Goal: Navigation & Orientation: Find specific page/section

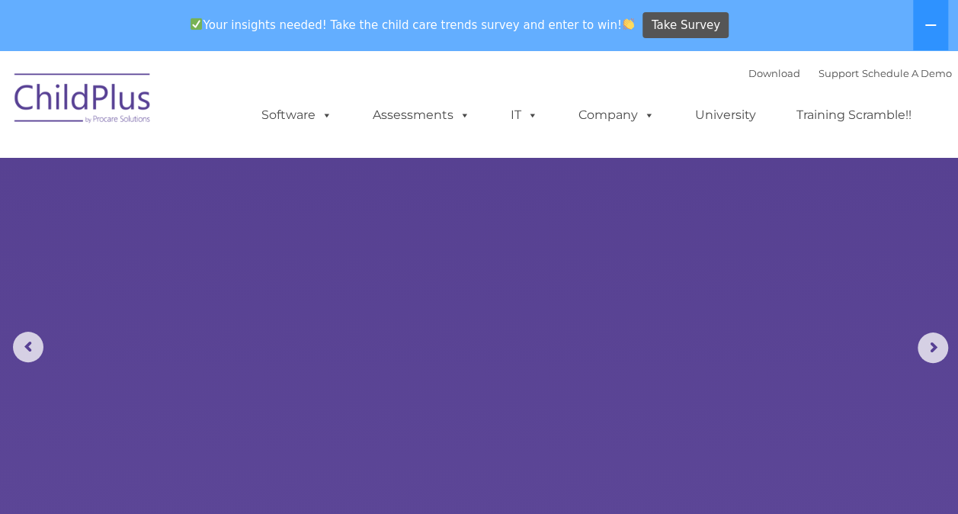
select select "MEDIUM"
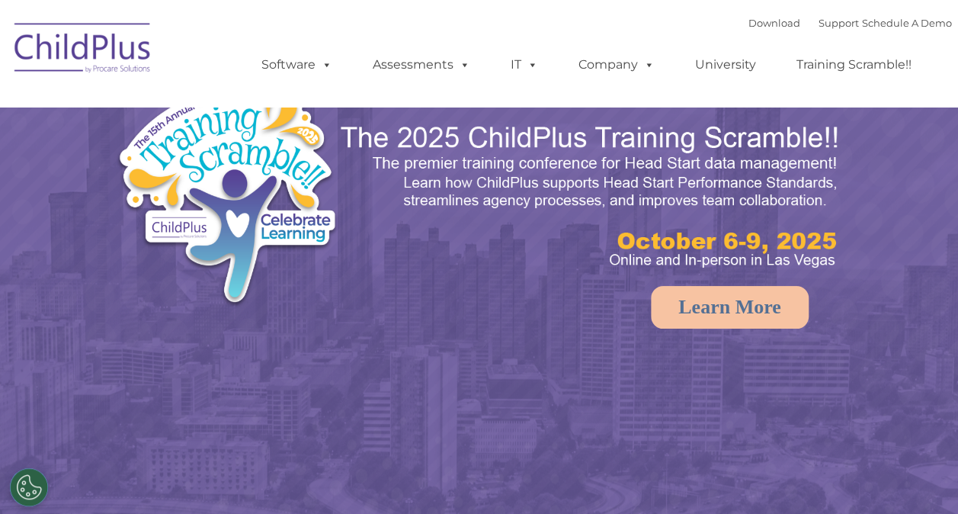
select select "MEDIUM"
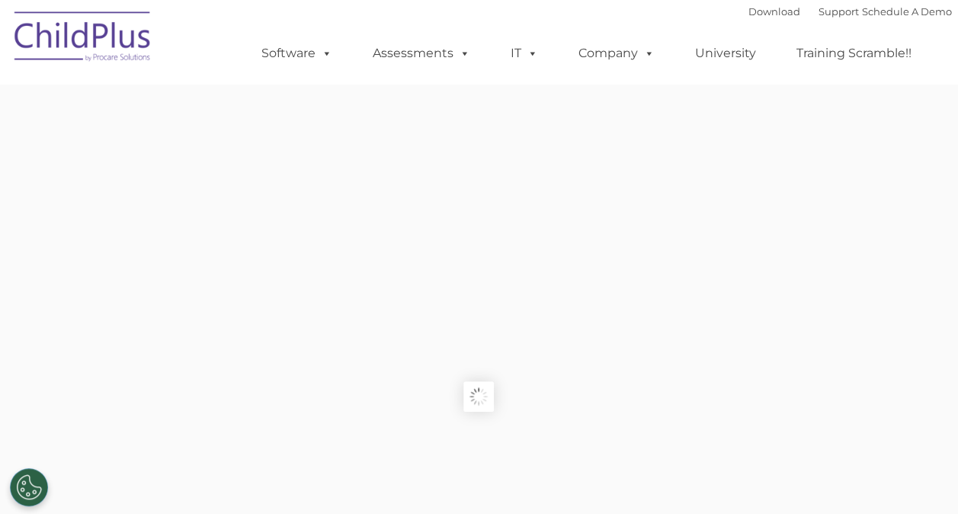
type input ""
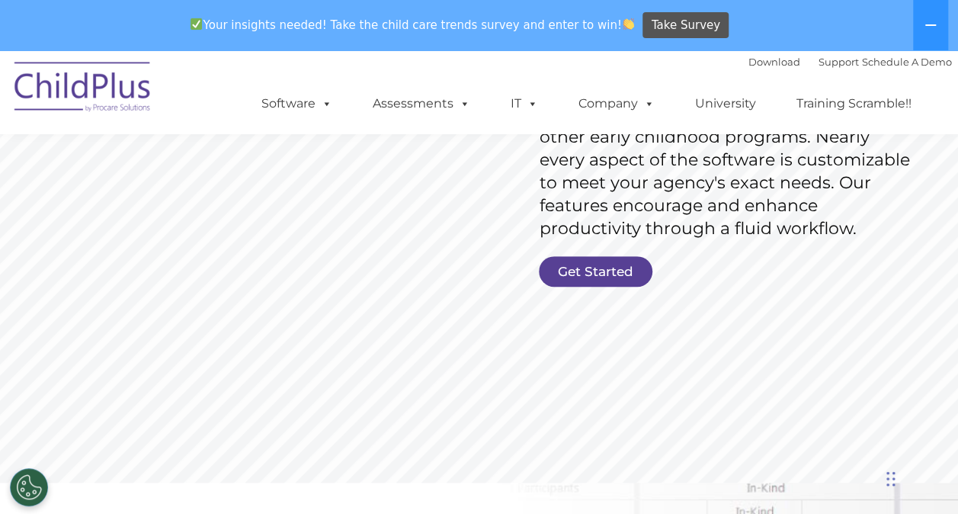
scroll to position [313, 0]
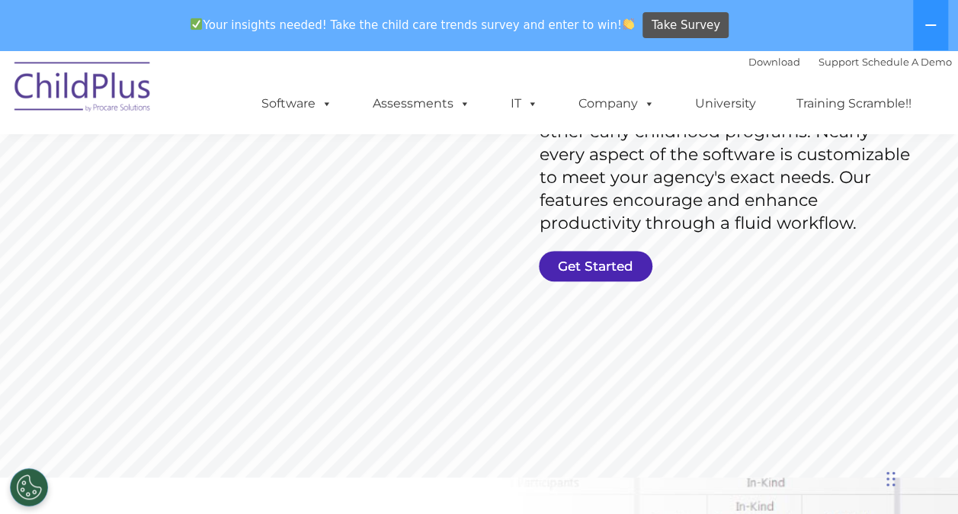
click at [590, 259] on link "Get Started" at bounding box center [596, 266] width 114 height 30
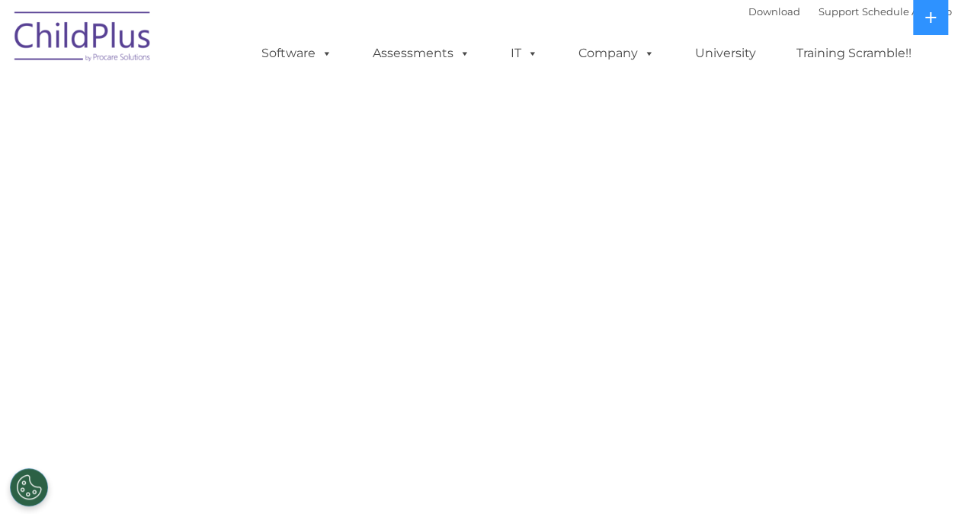
select select "MEDIUM"
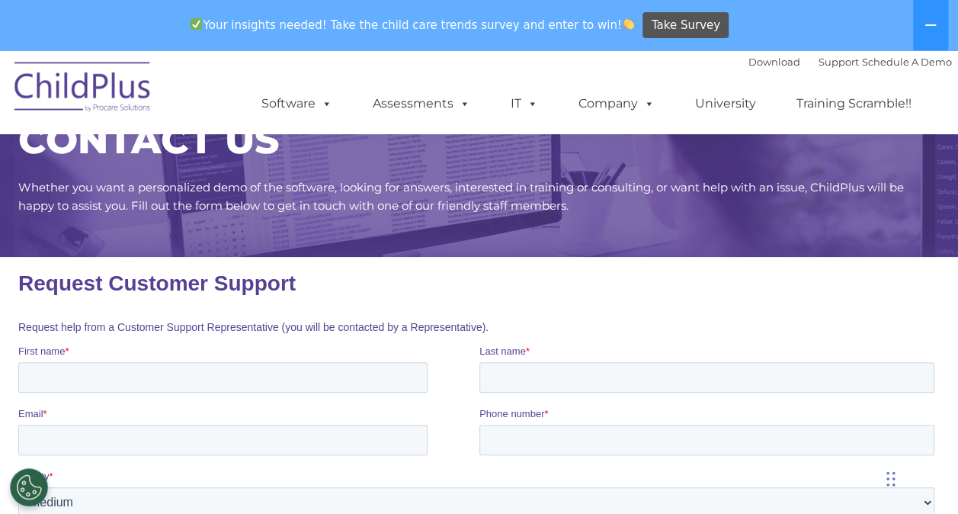
scroll to position [76, 0]
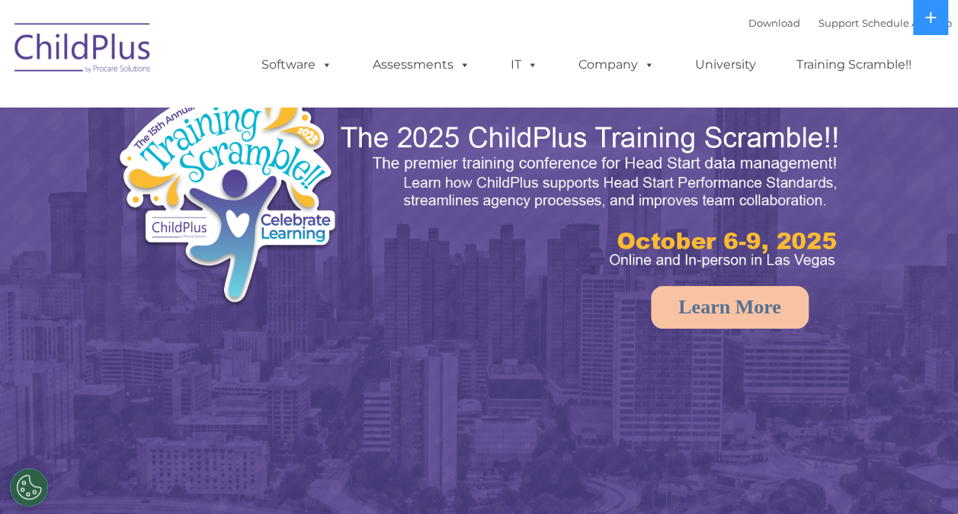
select select "MEDIUM"
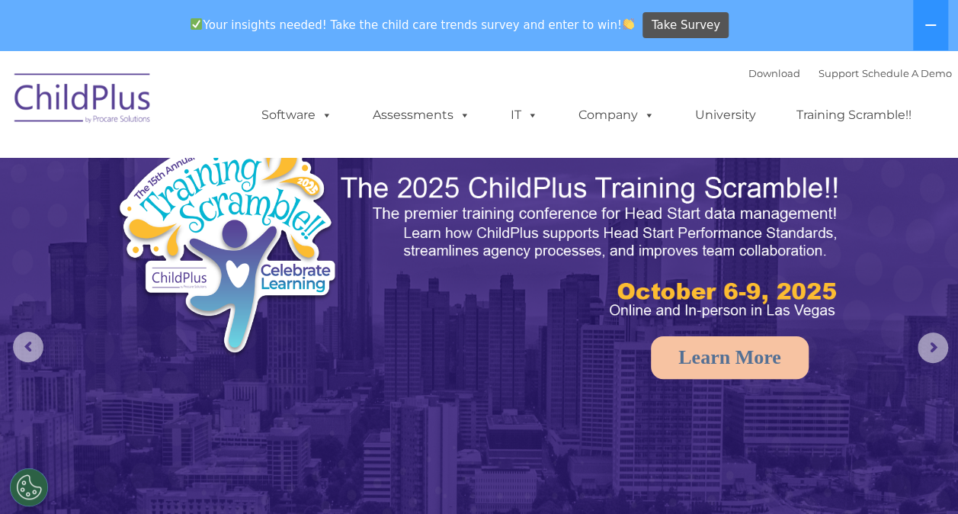
select select "MEDIUM"
